Goal: Use online tool/utility: Utilize a website feature to perform a specific function

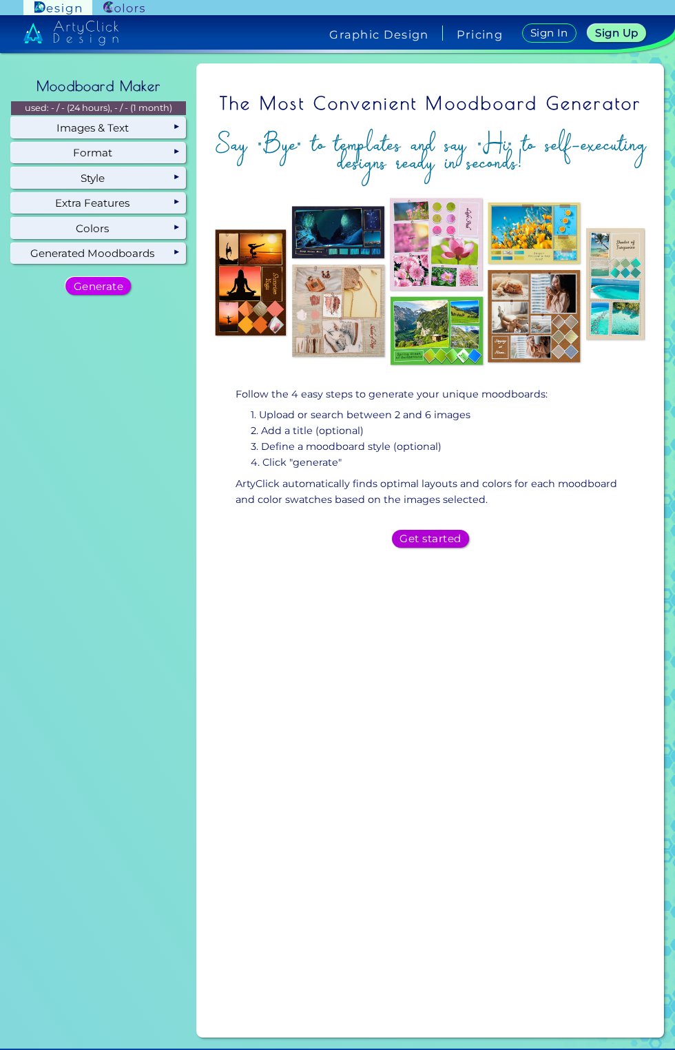
click at [446, 544] on h5 "Get started" at bounding box center [430, 539] width 55 height 10
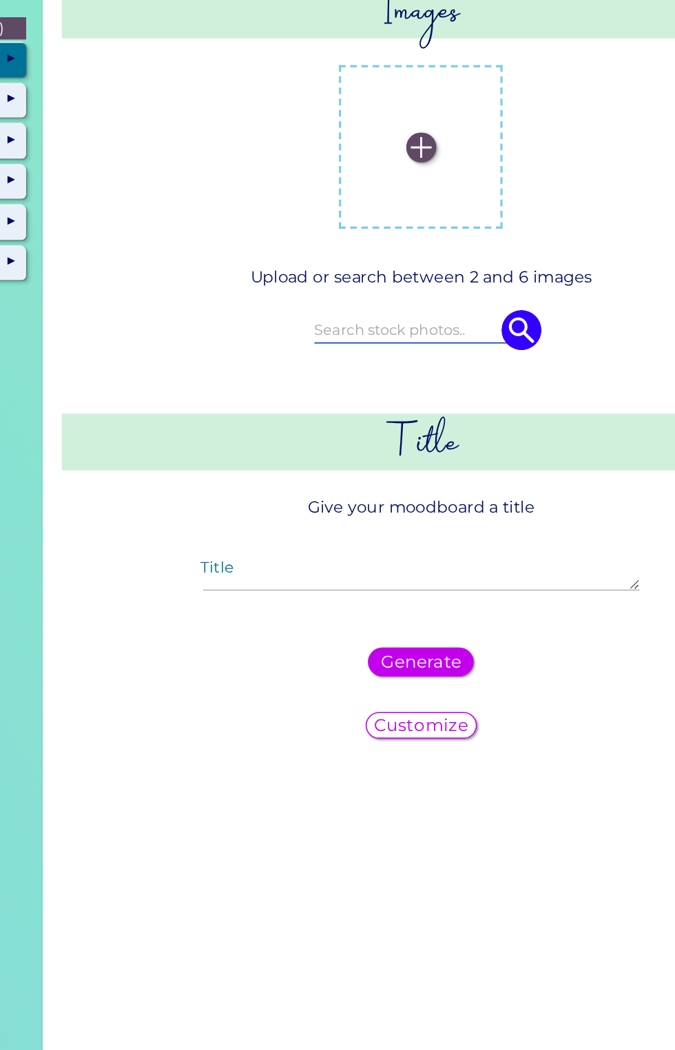
click at [437, 172] on label at bounding box center [431, 182] width 88 height 88
click at [0, 0] on input "file" at bounding box center [0, 0] width 0 height 0
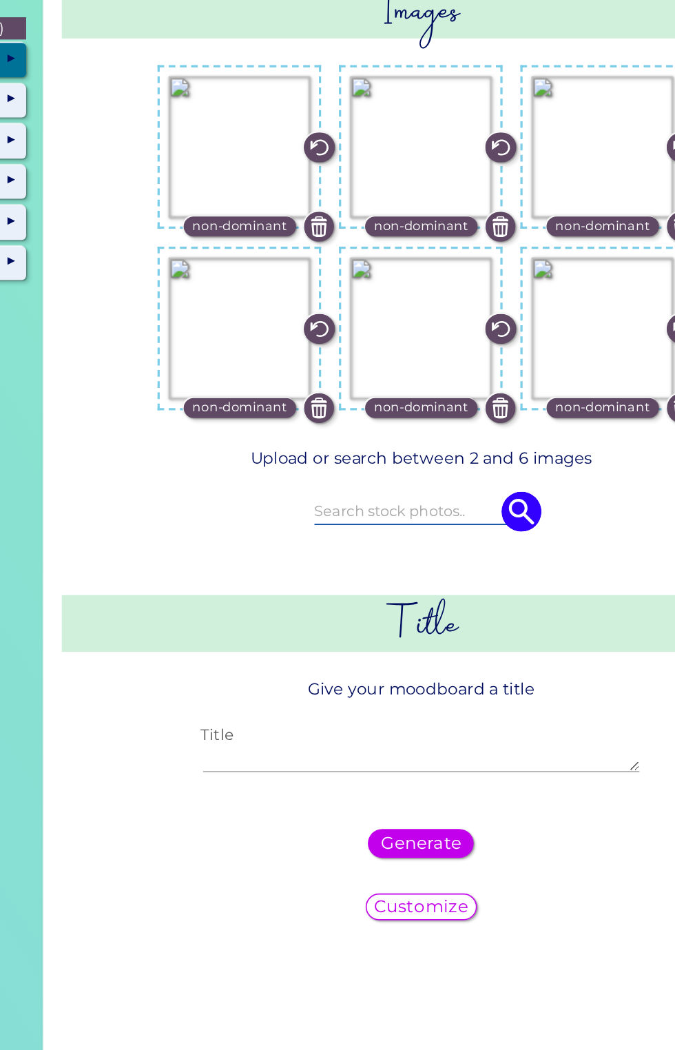
click at [468, 558] on textarea "Title" at bounding box center [431, 560] width 270 height 17
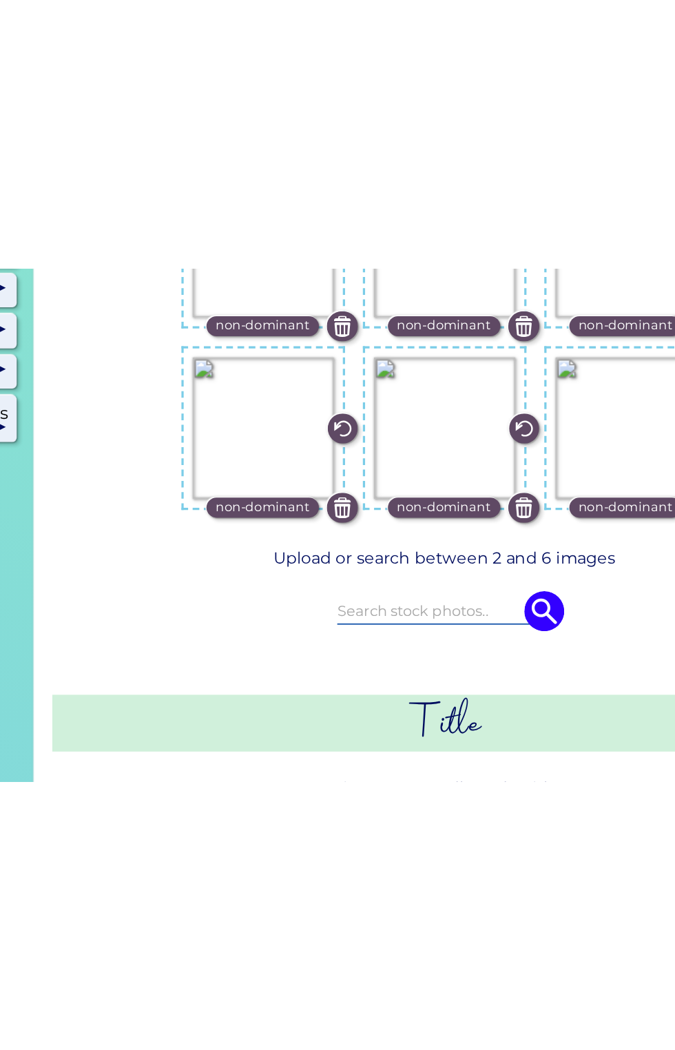
scroll to position [14, 0]
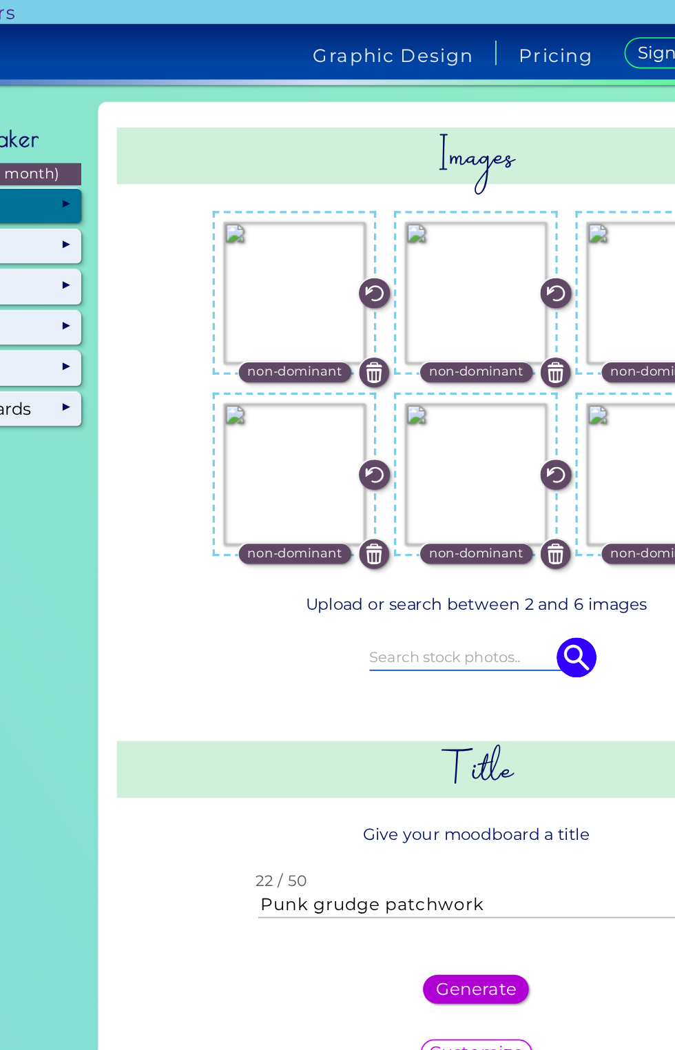
type textarea "Punk grudge patchwork"
click at [435, 608] on h5 "Generate" at bounding box center [430, 613] width 45 height 10
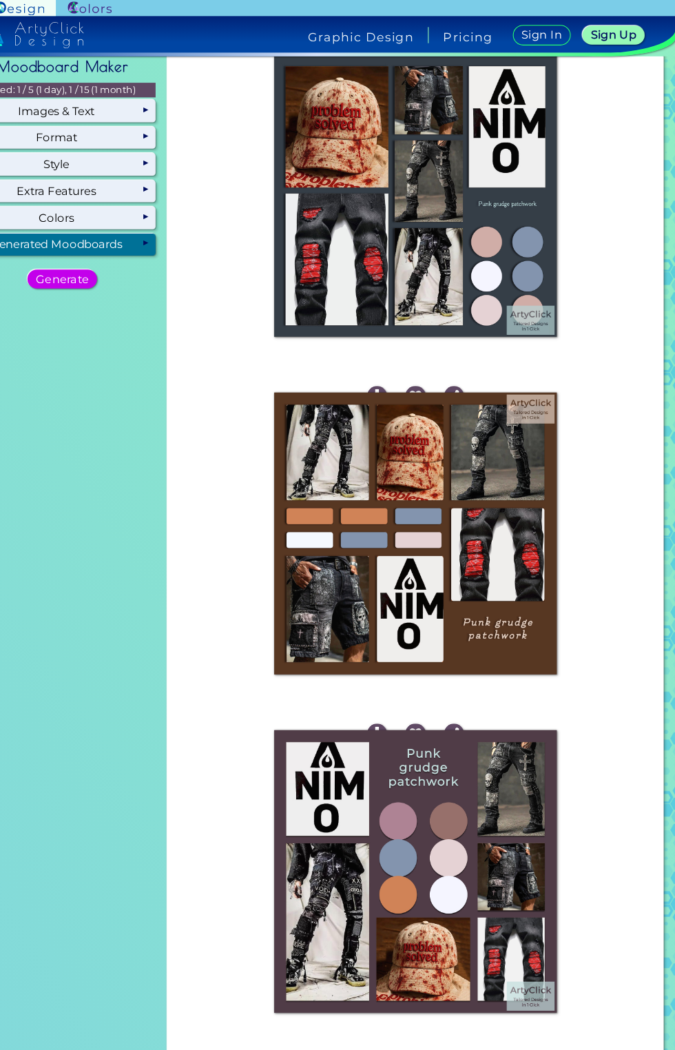
scroll to position [0, 0]
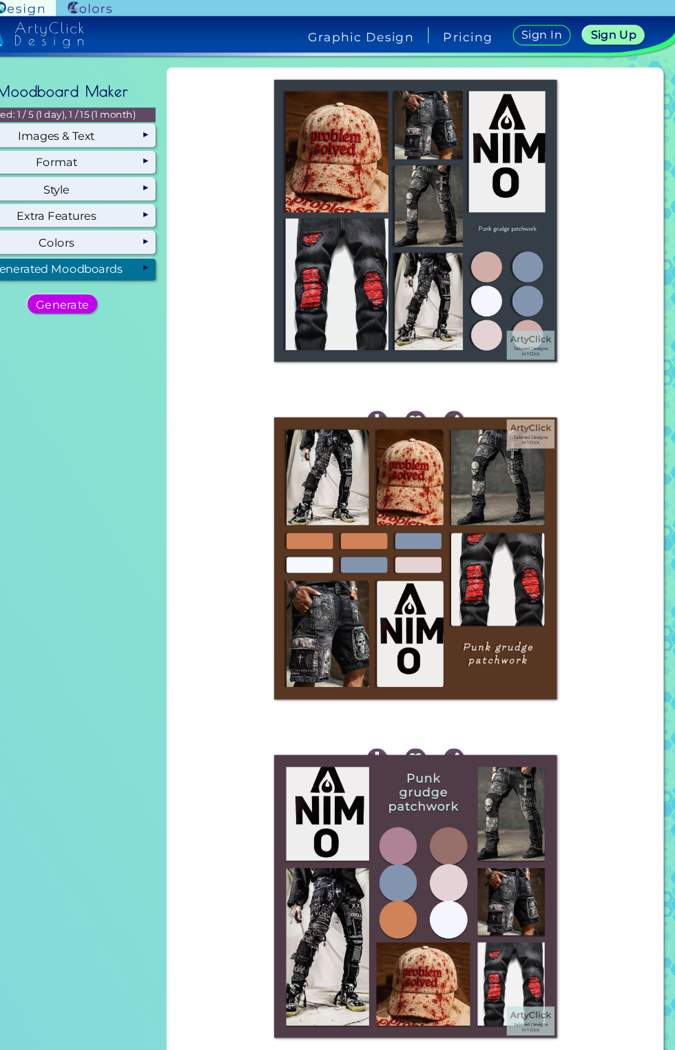
click at [427, 190] on img at bounding box center [430, 207] width 265 height 265
click at [391, 387] on img at bounding box center [394, 396] width 19 height 19
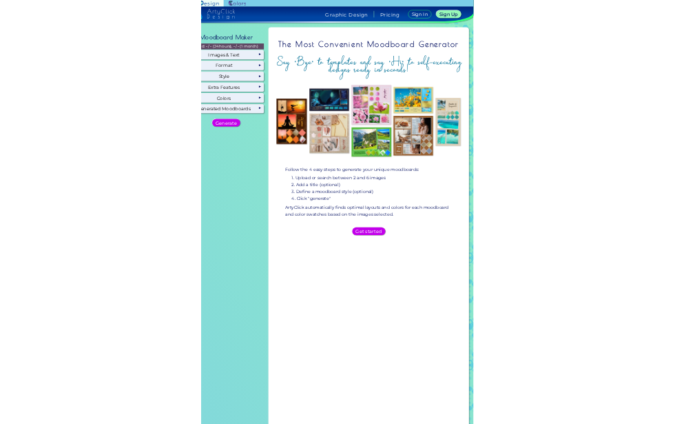
scroll to position [56, 0]
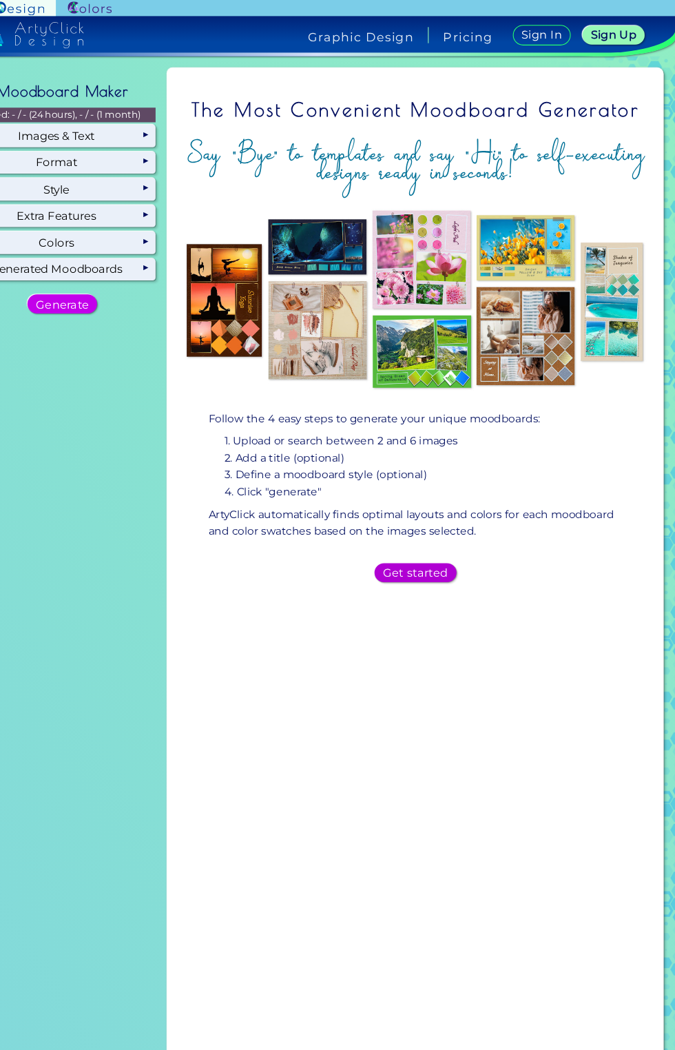
click at [442, 544] on h5 "Get started" at bounding box center [430, 539] width 56 height 10
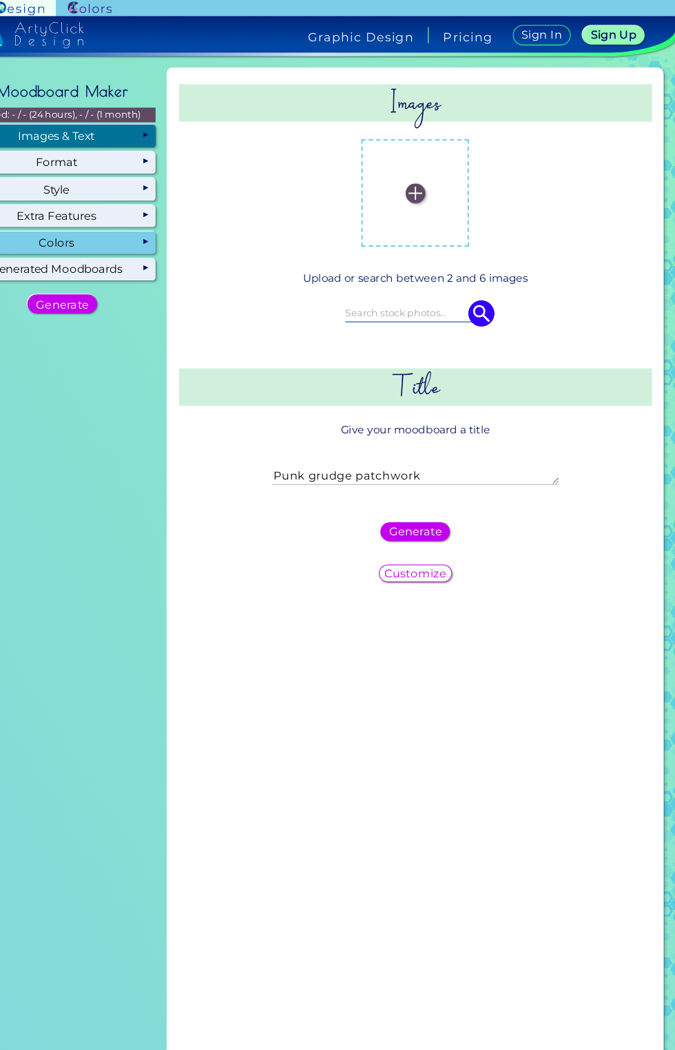
click at [145, 218] on div "Colors" at bounding box center [98, 228] width 175 height 21
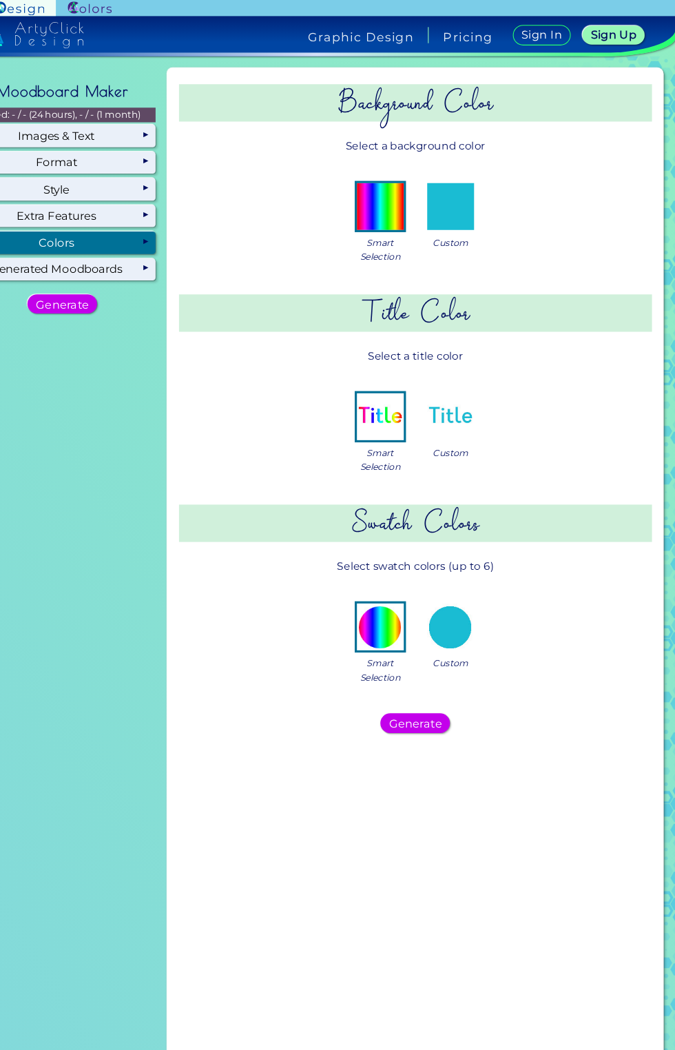
click at [475, 172] on img at bounding box center [464, 194] width 44 height 44
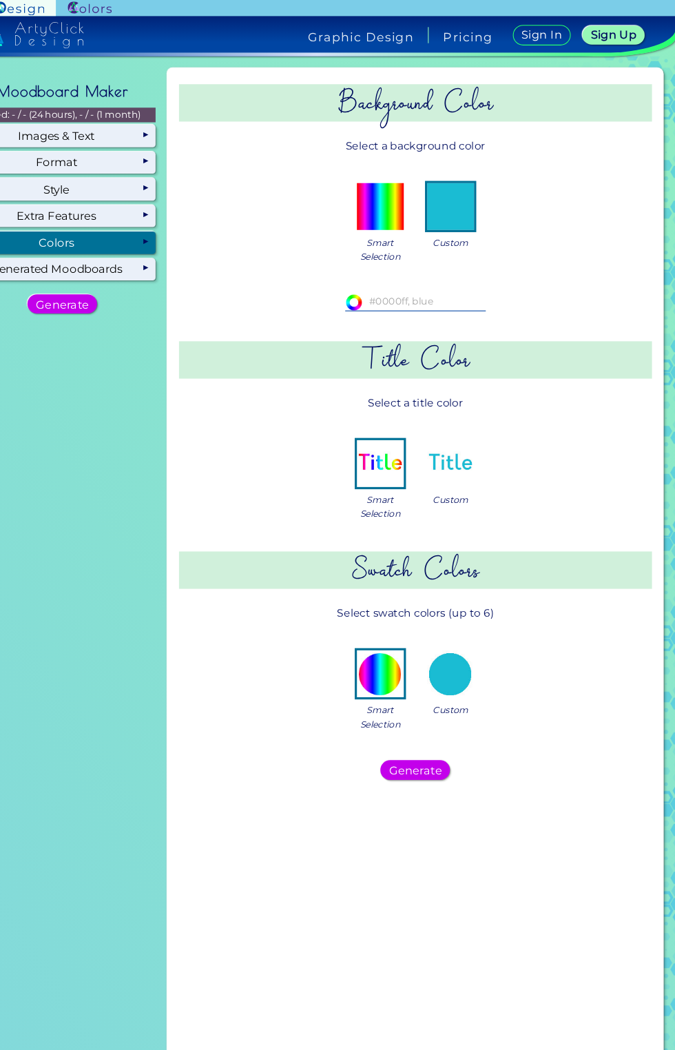
click at [414, 172] on img at bounding box center [398, 194] width 44 height 44
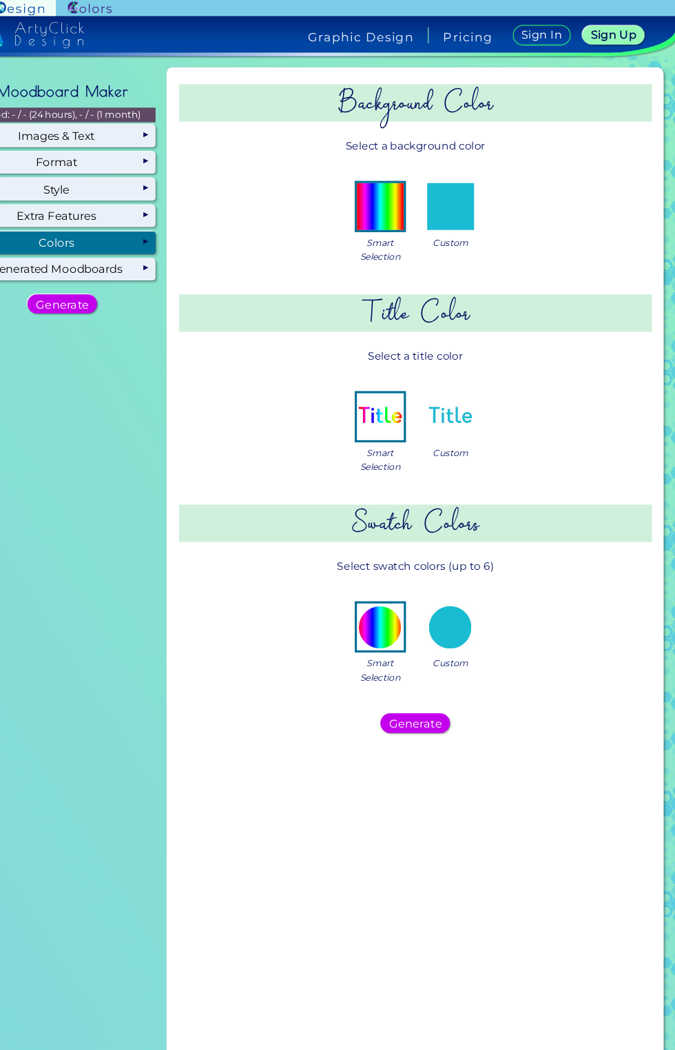
click at [470, 172] on img at bounding box center [464, 194] width 44 height 44
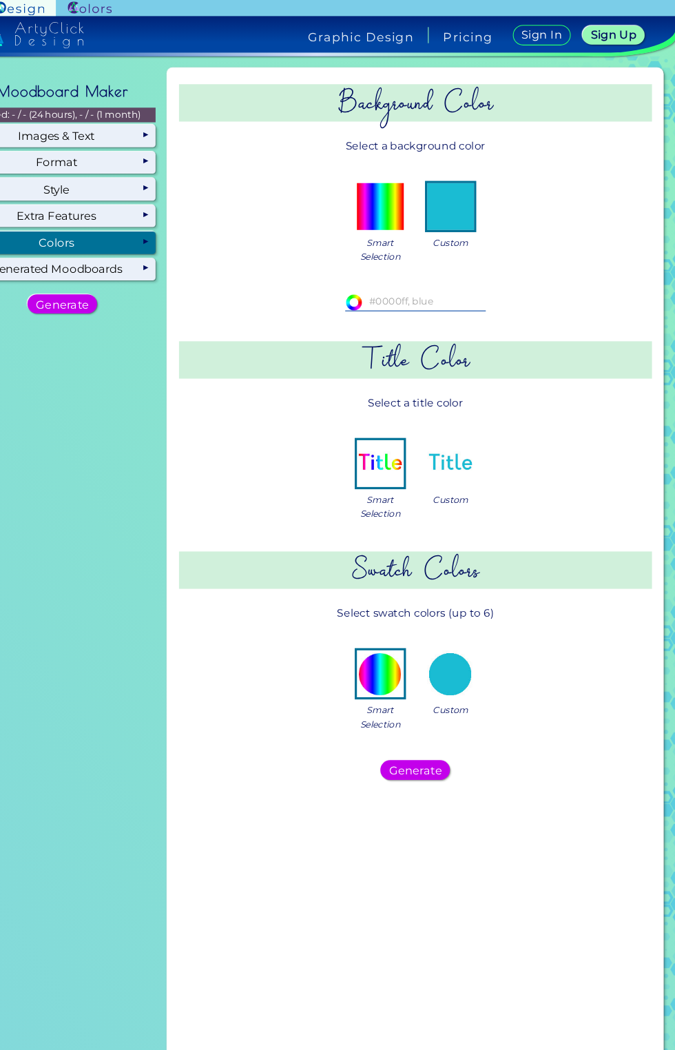
click at [457, 276] on input at bounding box center [430, 283] width 132 height 15
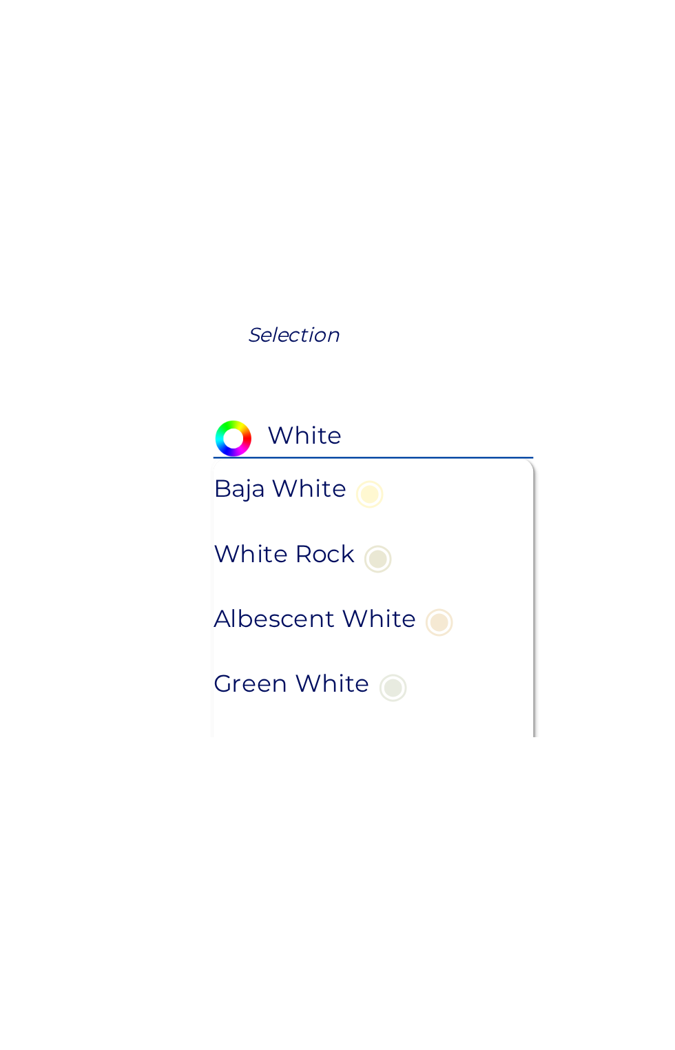
scroll to position [117, 0]
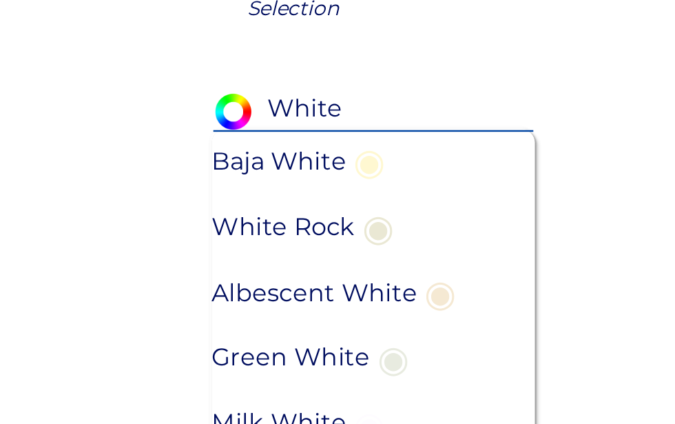
type input "White"
click at [400, 283] on span "◉" at bounding box center [409, 296] width 19 height 27
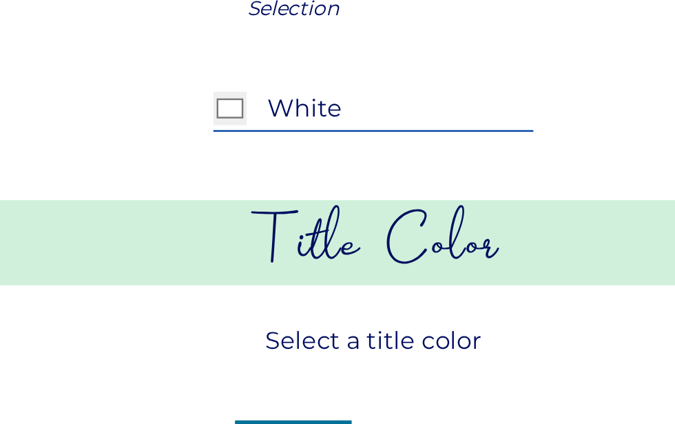
type input "#fefcff"
type input "Milk White"
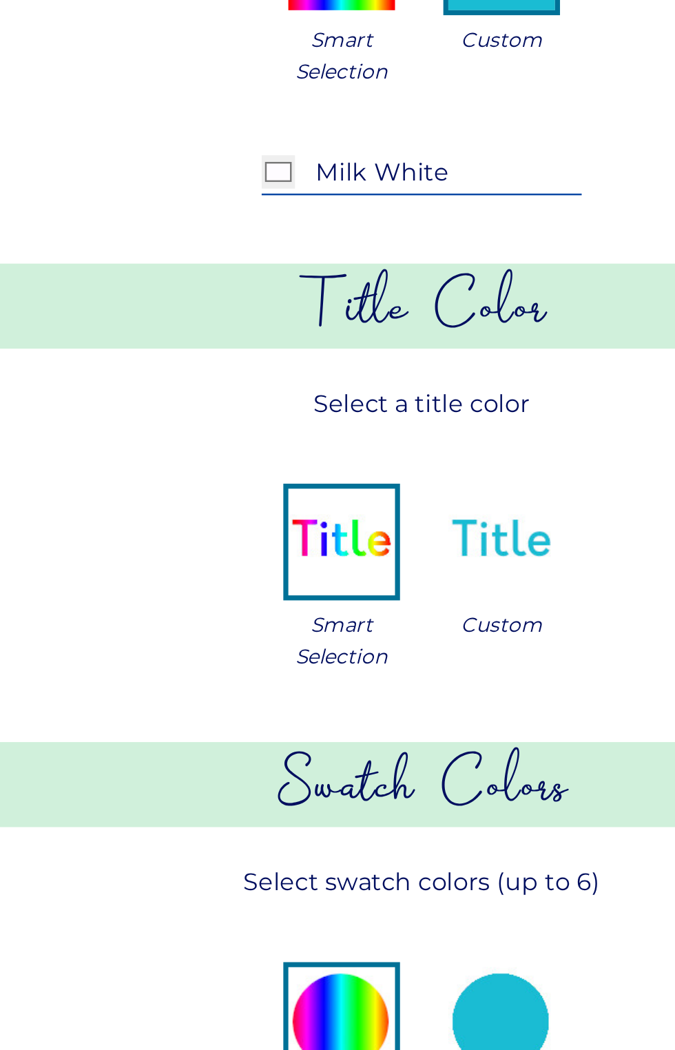
scroll to position [160, 0]
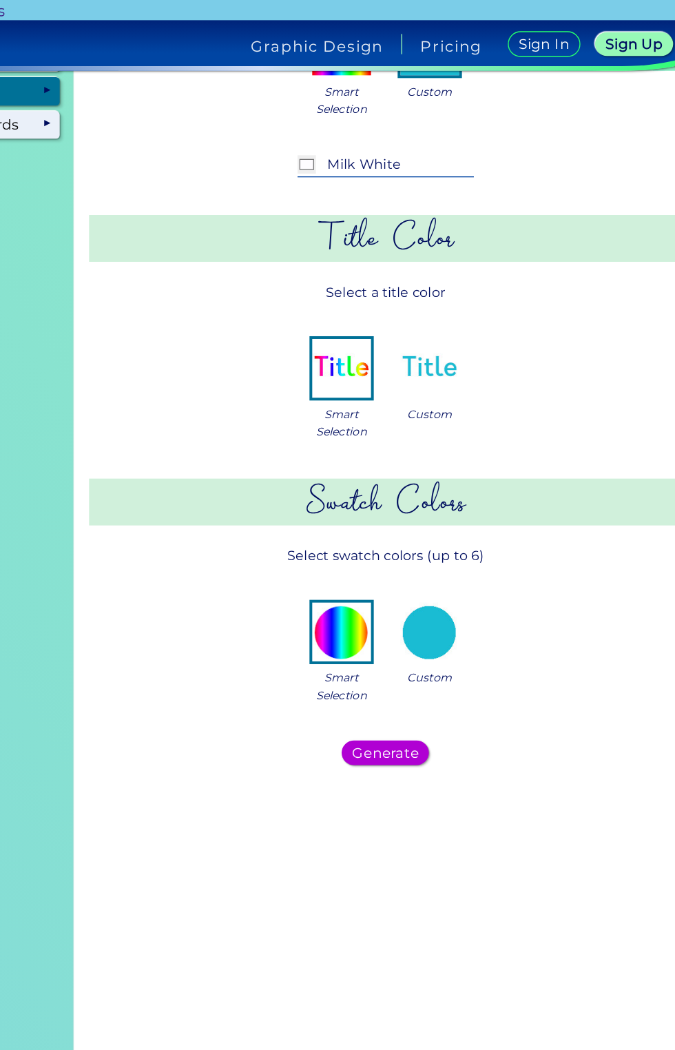
click at [444, 557] on div "Generate" at bounding box center [430, 565] width 59 height 17
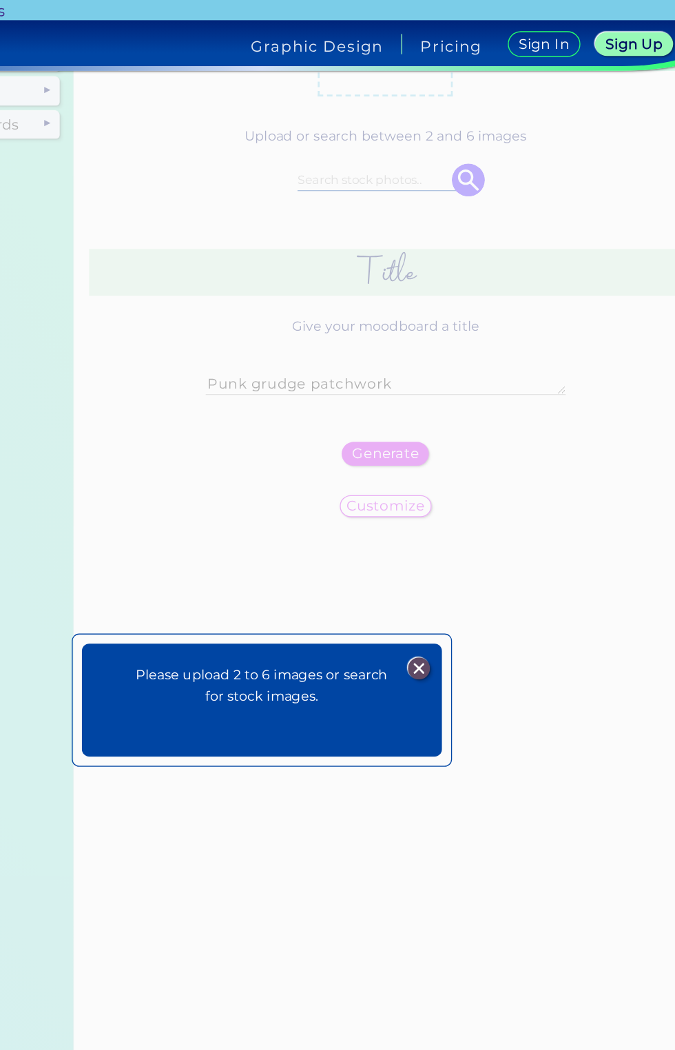
scroll to position [0, 0]
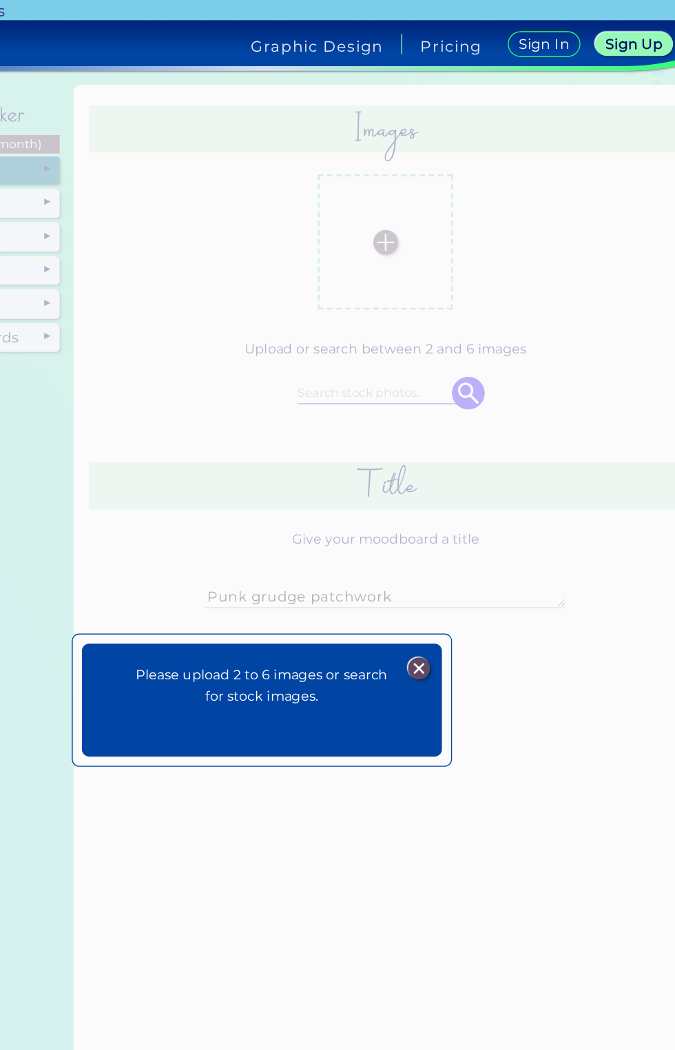
click at [430, 143] on div "Please upload 2 to 6 images or search for stock images. Plans Sign Up Sign In" at bounding box center [337, 525] width 675 height 1050
click at [465, 500] on div at bounding box center [455, 501] width 34 height 17
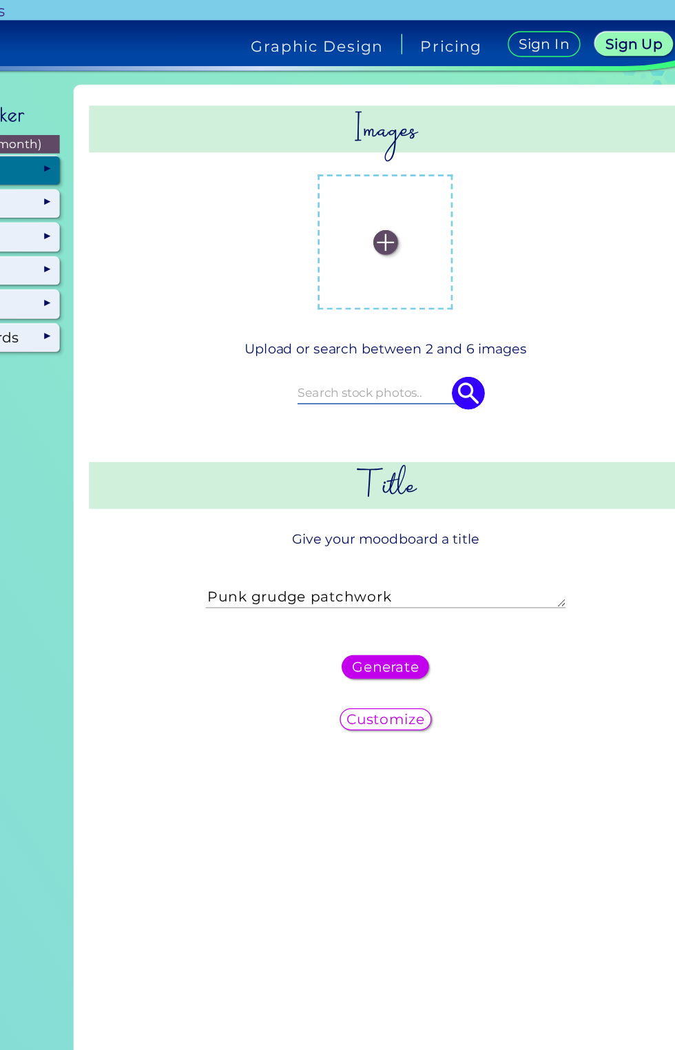
click at [444, 147] on label at bounding box center [431, 182] width 88 height 88
click at [0, 0] on input "file" at bounding box center [0, 0] width 0 height 0
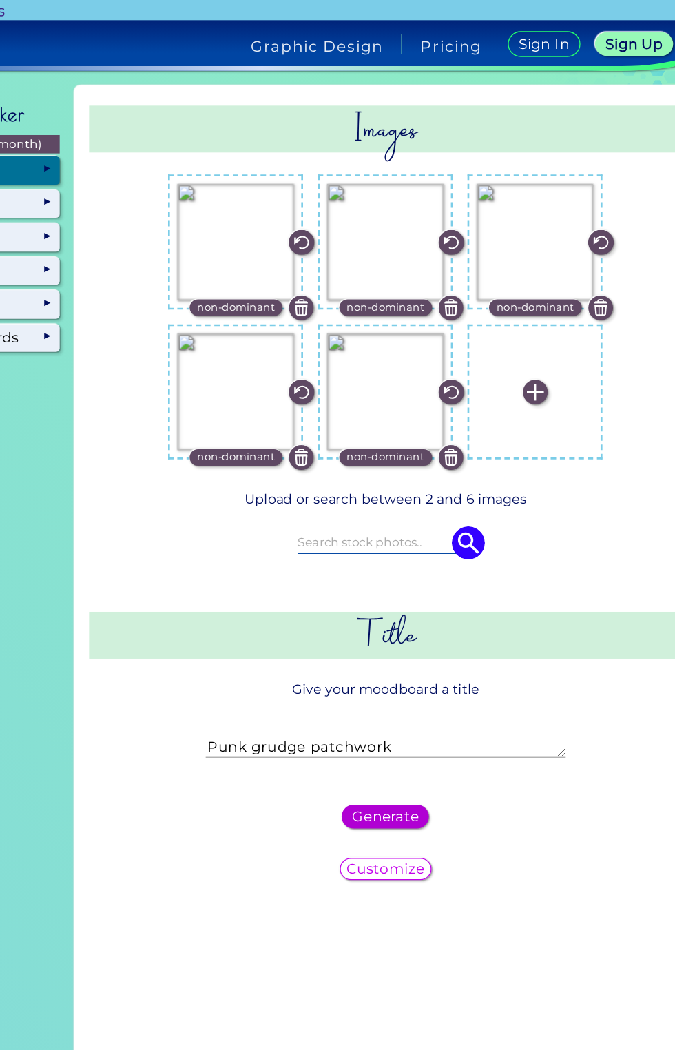
click at [454, 604] on div "Generate" at bounding box center [430, 612] width 59 height 17
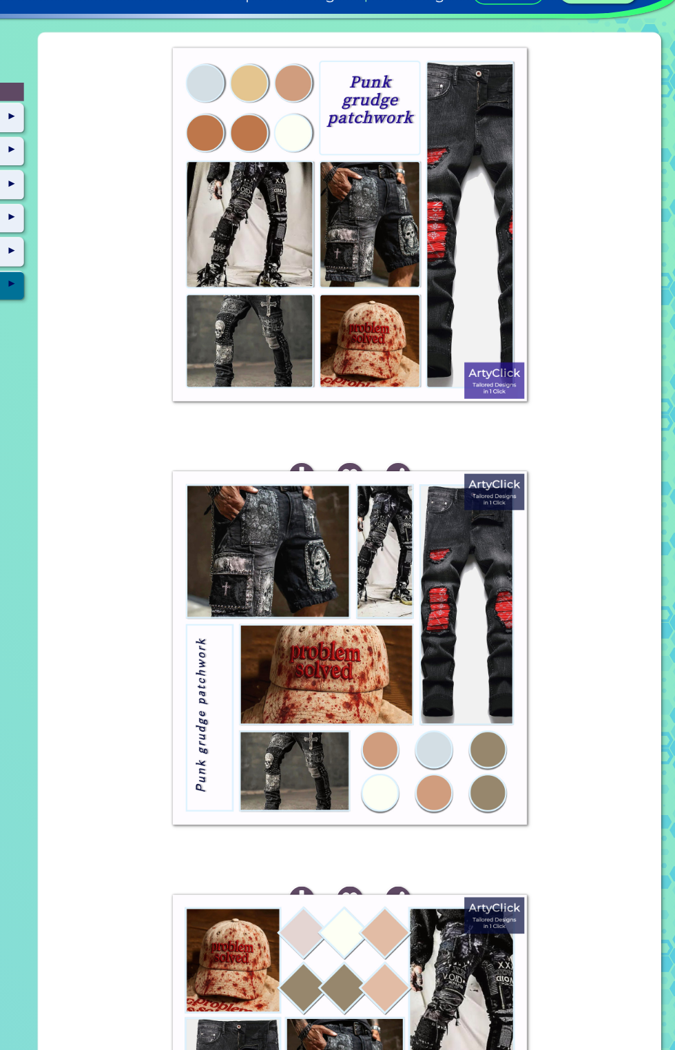
scroll to position [256, 0]
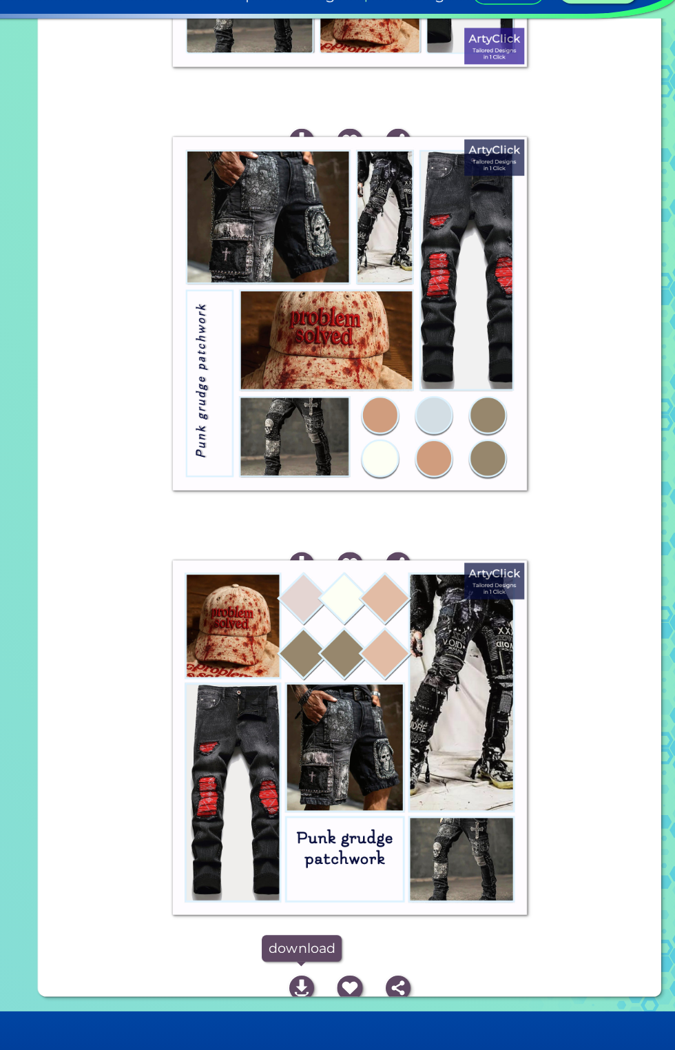
click at [385, 783] on img at bounding box center [394, 780] width 19 height 19
